Goal: Information Seeking & Learning: Learn about a topic

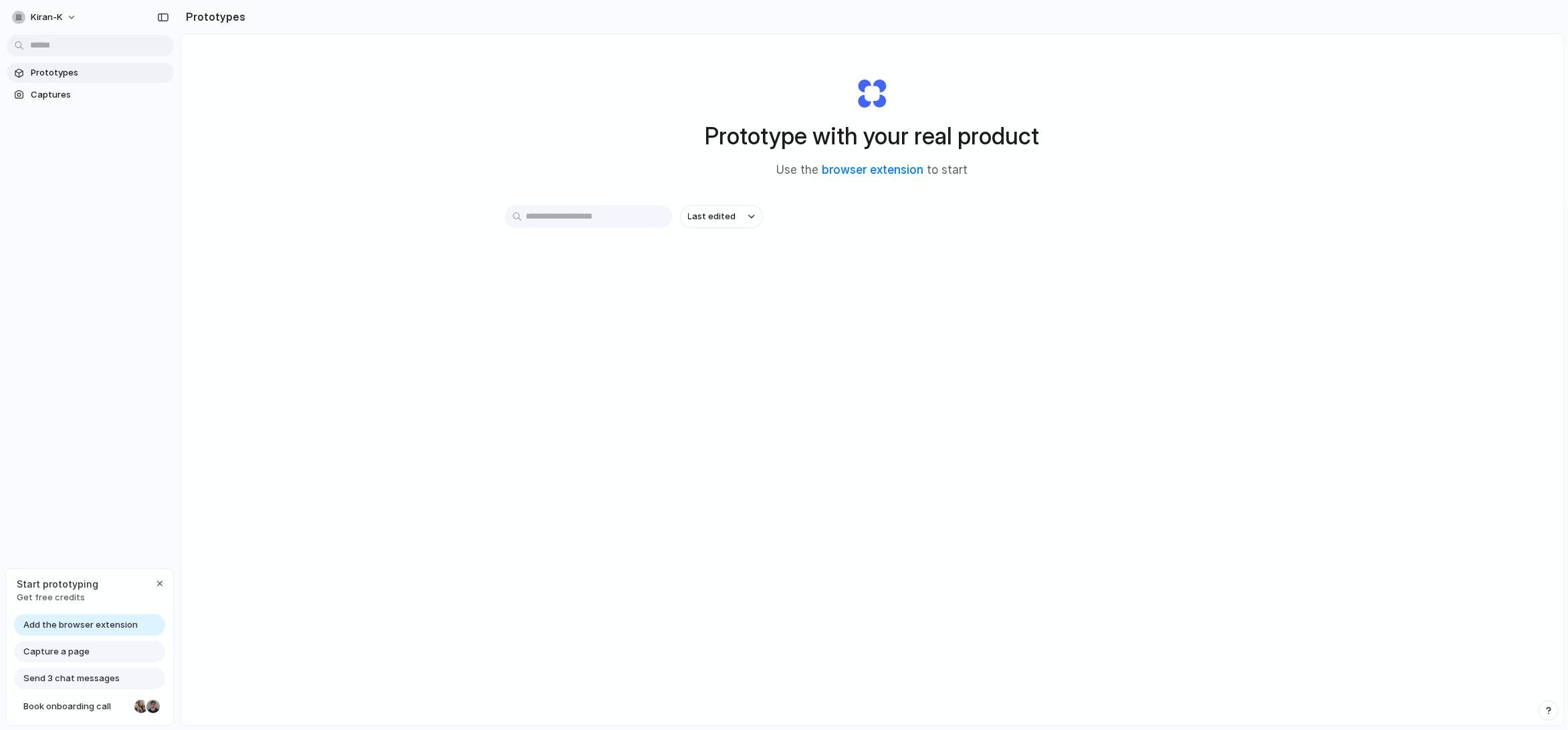
click at [549, 218] on input "text" at bounding box center [588, 216] width 168 height 22
click at [736, 219] on span "Last edited" at bounding box center [712, 216] width 48 height 13
click at [571, 289] on div "Last edited Last created Alphabetical" at bounding box center [784, 365] width 1568 height 730
click at [54, 99] on span "Captures" at bounding box center [99, 95] width 138 height 13
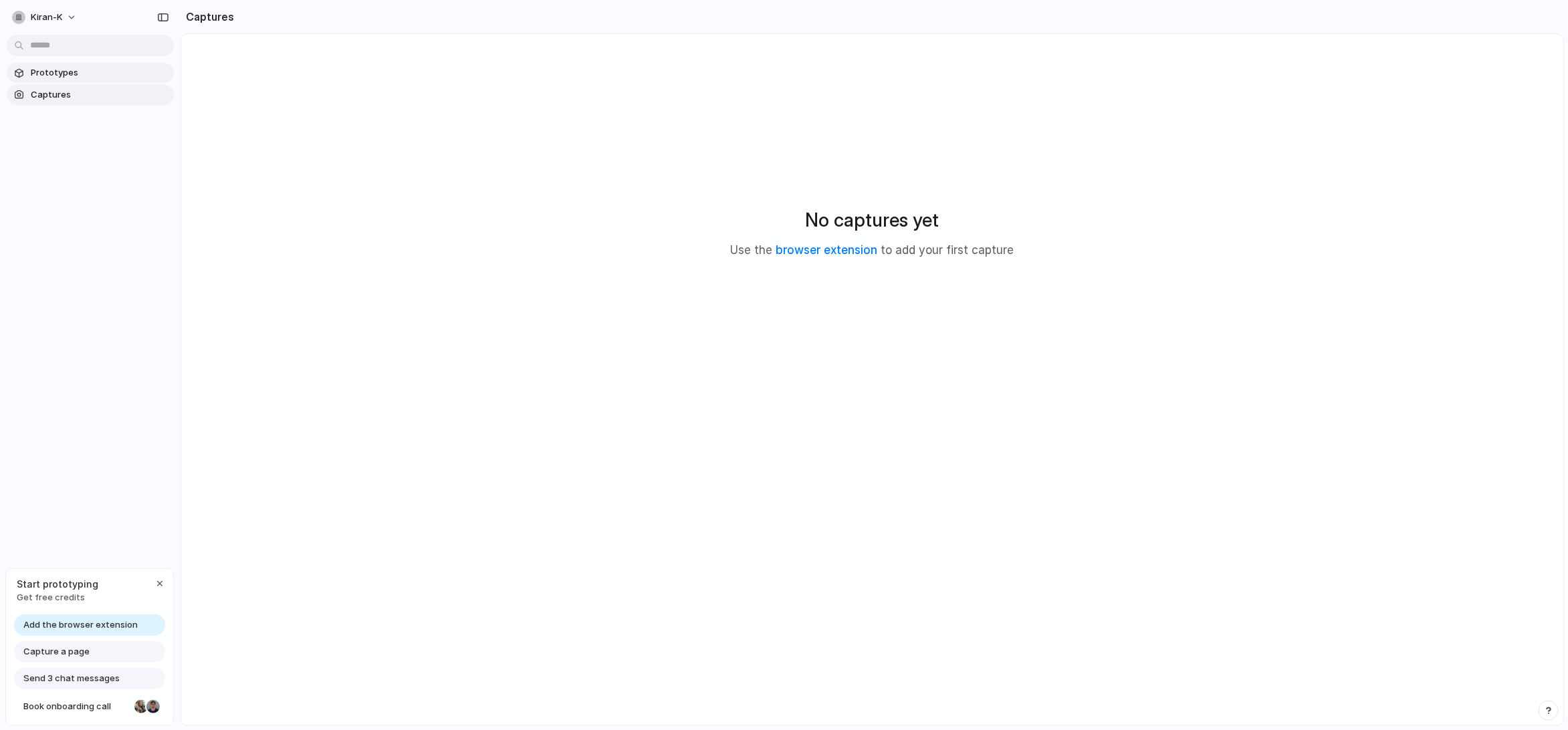
click at [89, 70] on span "Prototypes" at bounding box center [99, 73] width 138 height 13
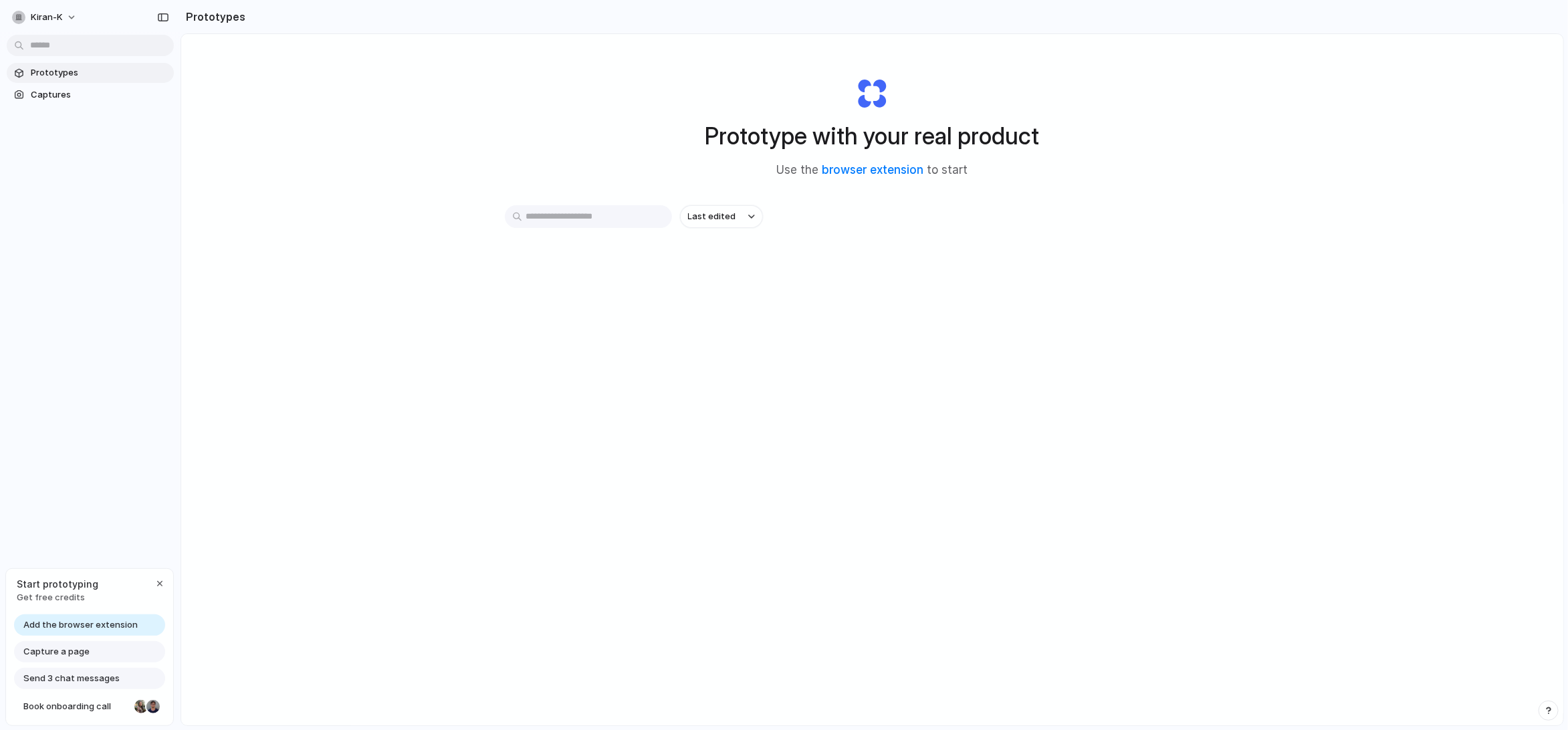
click at [594, 220] on input "text" at bounding box center [588, 216] width 168 height 22
click at [57, 708] on span "Book onboarding call" at bounding box center [76, 706] width 106 height 13
click at [852, 170] on link "browser extension" at bounding box center [873, 169] width 101 height 13
click at [90, 622] on span "Add the browser extension" at bounding box center [81, 624] width 115 height 13
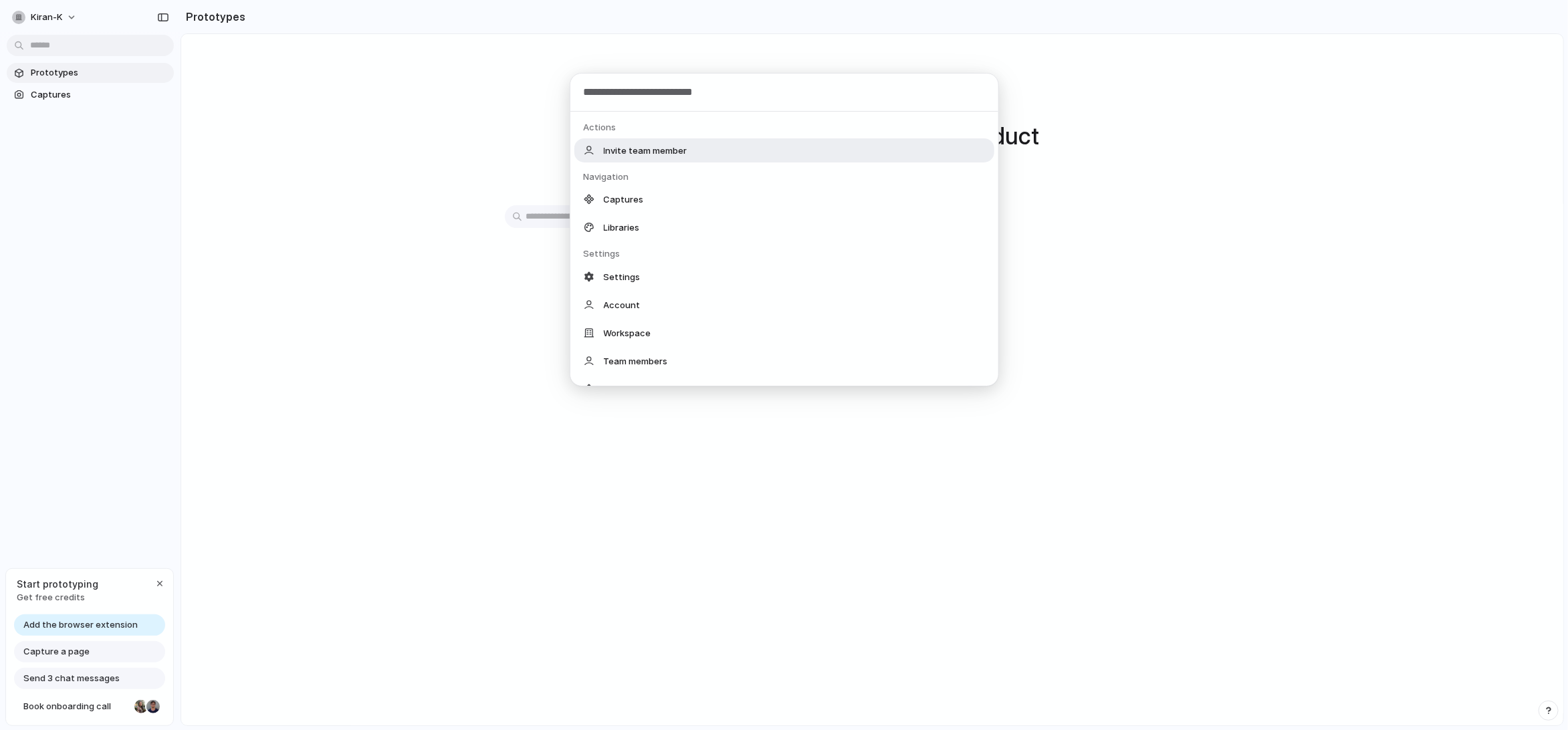
click at [75, 49] on body "kiran-k Prototypes Captures Start prototyping Get free credits Add the browser …" at bounding box center [784, 365] width 1568 height 730
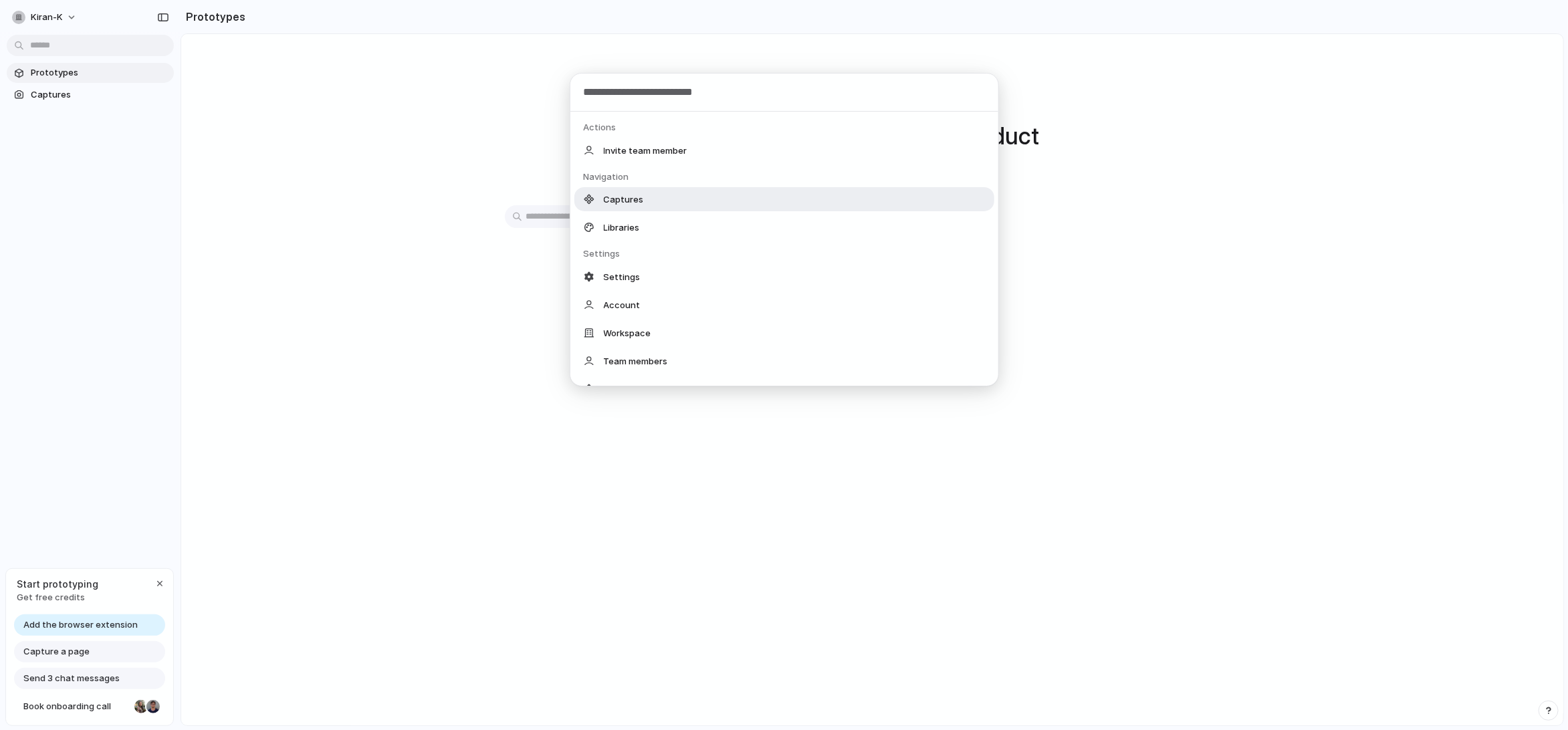
click at [644, 205] on span "Captures" at bounding box center [624, 199] width 40 height 13
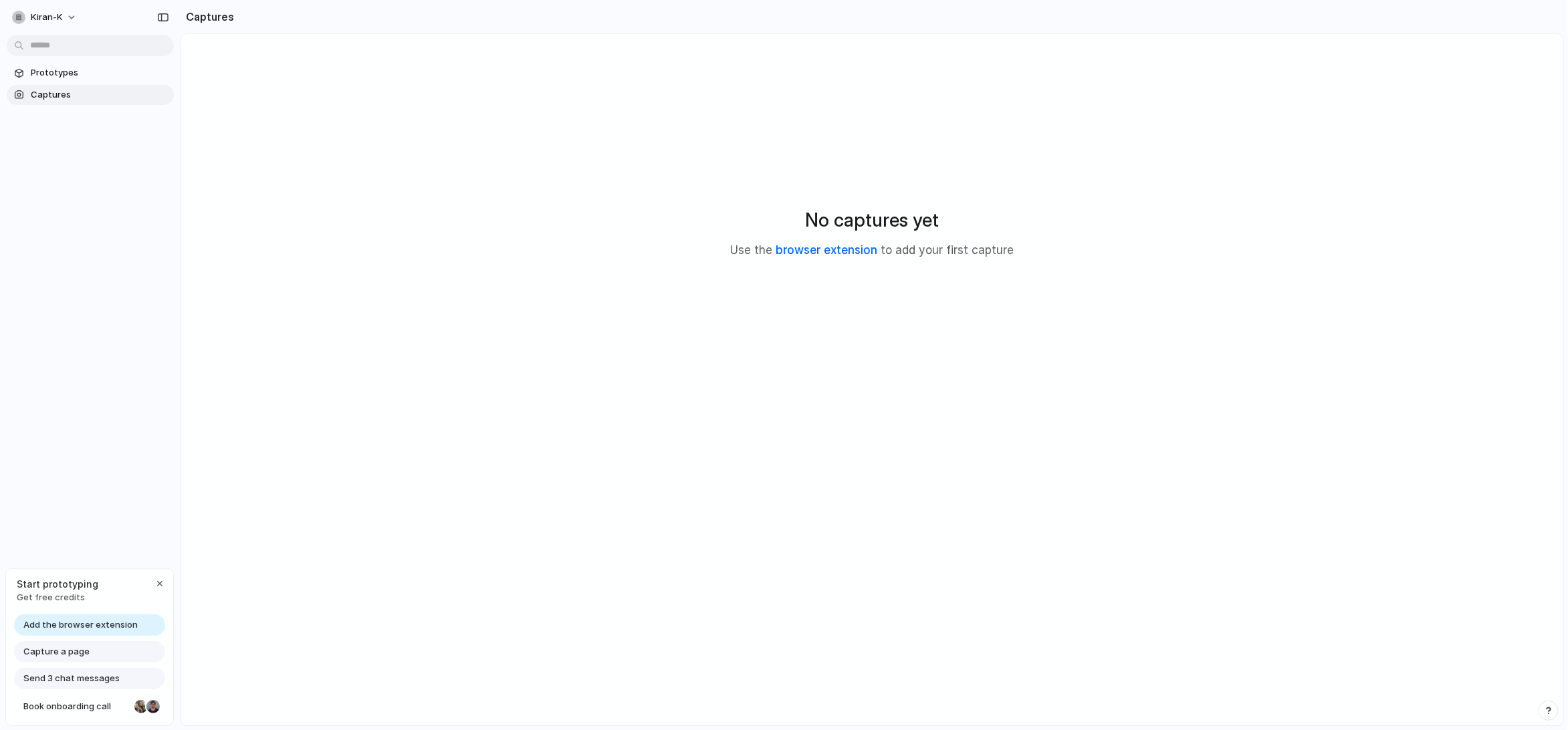
click at [806, 252] on link "browser extension" at bounding box center [826, 250] width 101 height 13
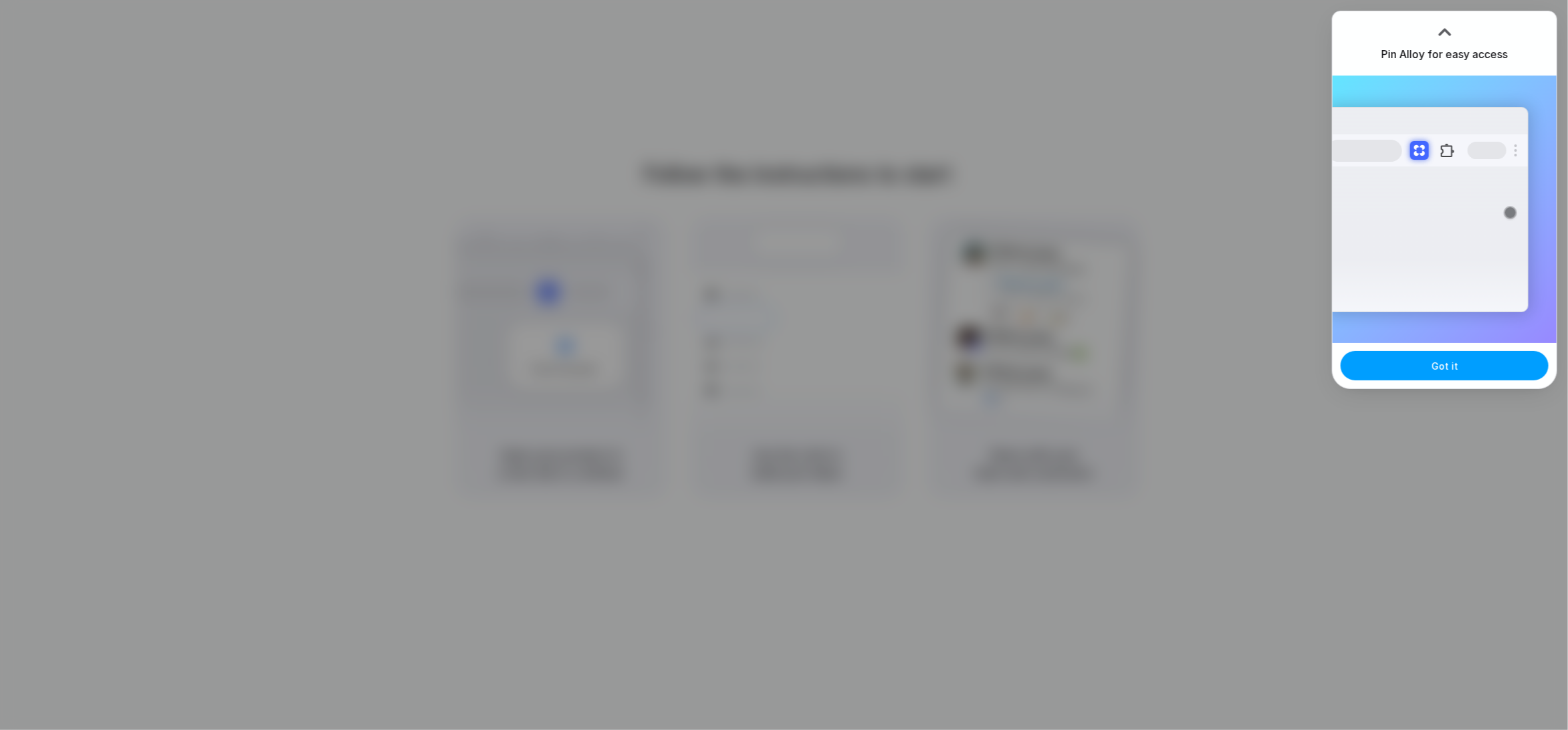
click at [1427, 362] on button "Got it" at bounding box center [1444, 365] width 208 height 30
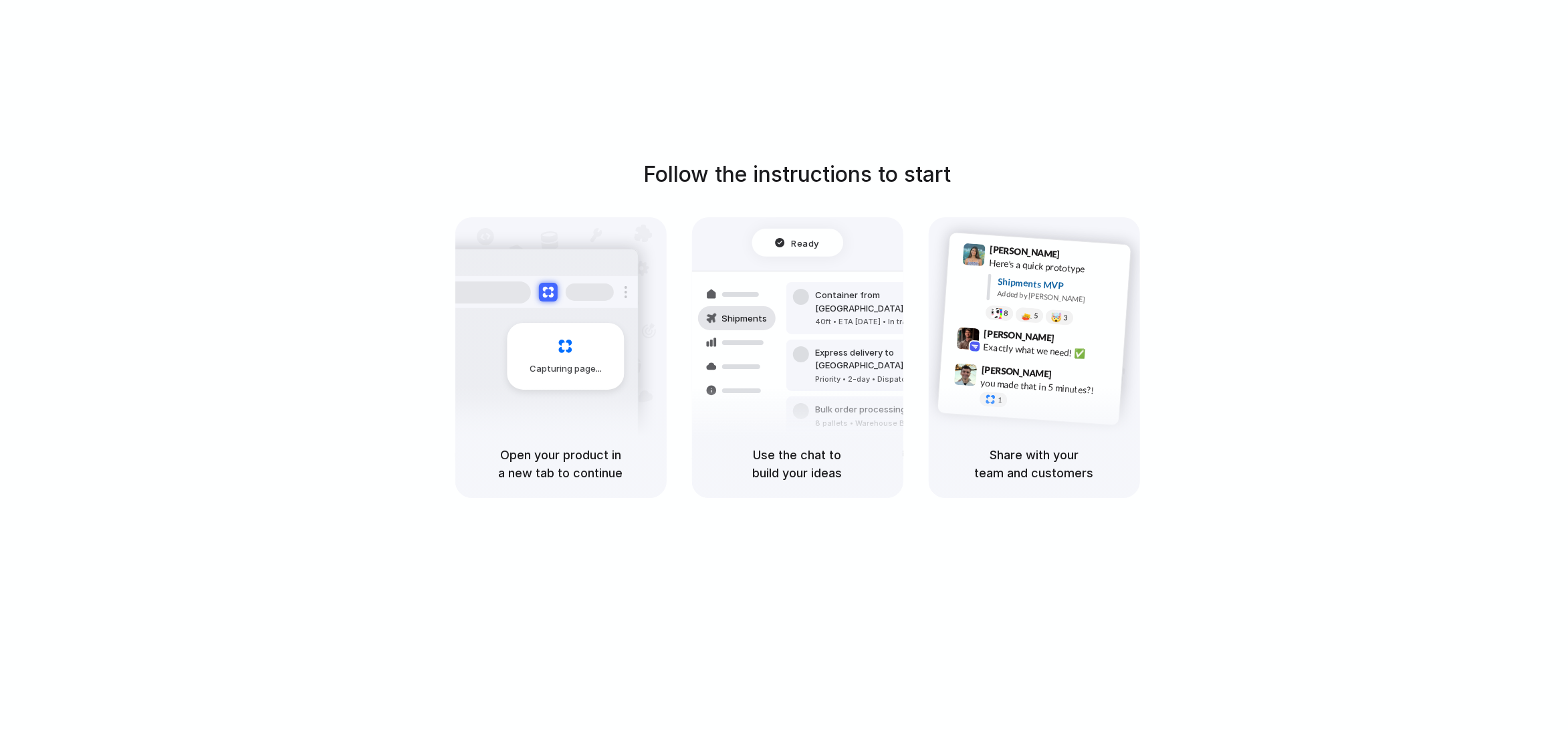
click at [1250, 80] on div "Follow the instructions to start Capturing page Open your product in a new tab …" at bounding box center [797, 378] width 1595 height 757
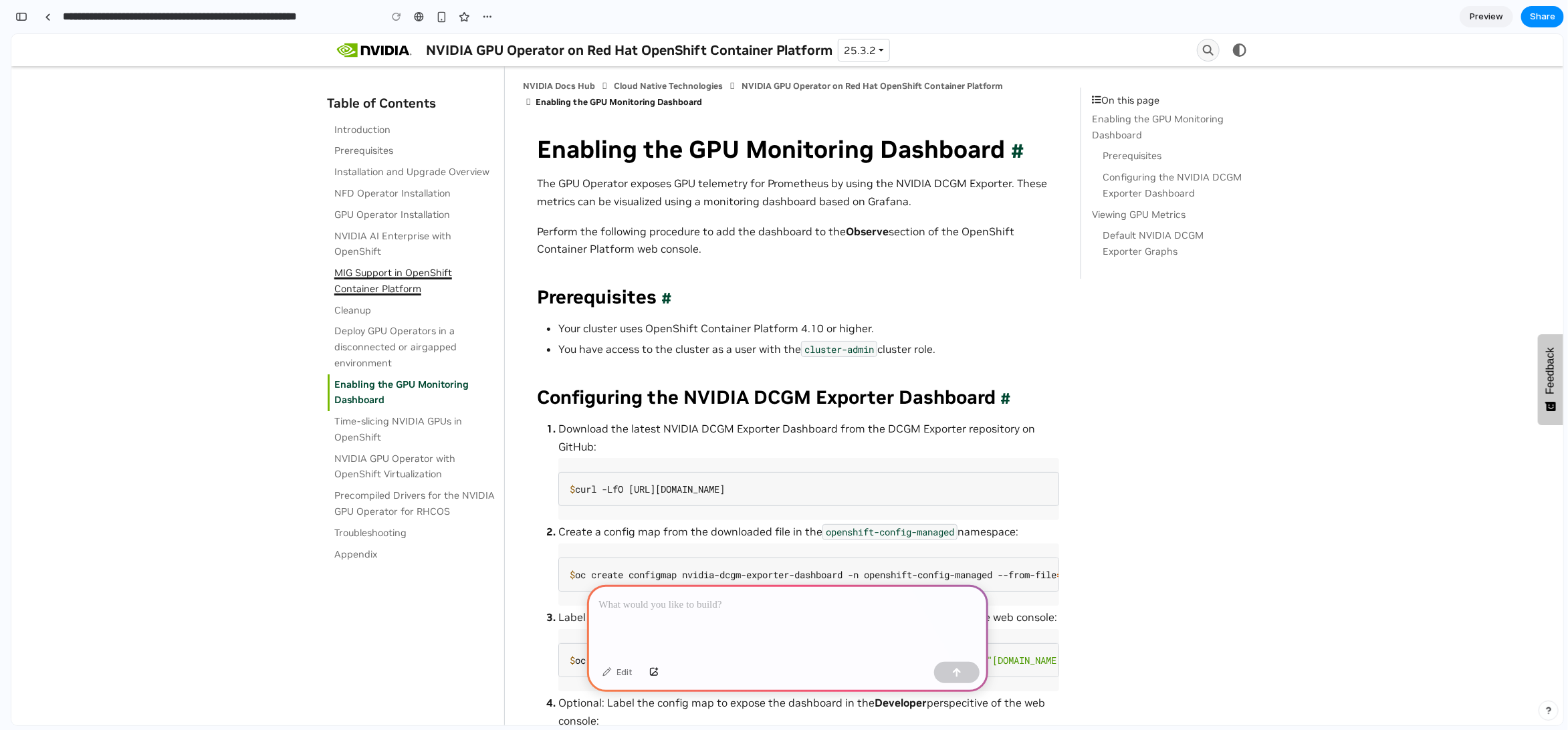
click at [346, 299] on link "MIG Support in OpenShift Container Platform" at bounding box center [416, 281] width 176 height 38
click at [328, 262] on link "NVIDIA AI Enterprise with OpenShift" at bounding box center [416, 244] width 176 height 38
